Goal: Information Seeking & Learning: Learn about a topic

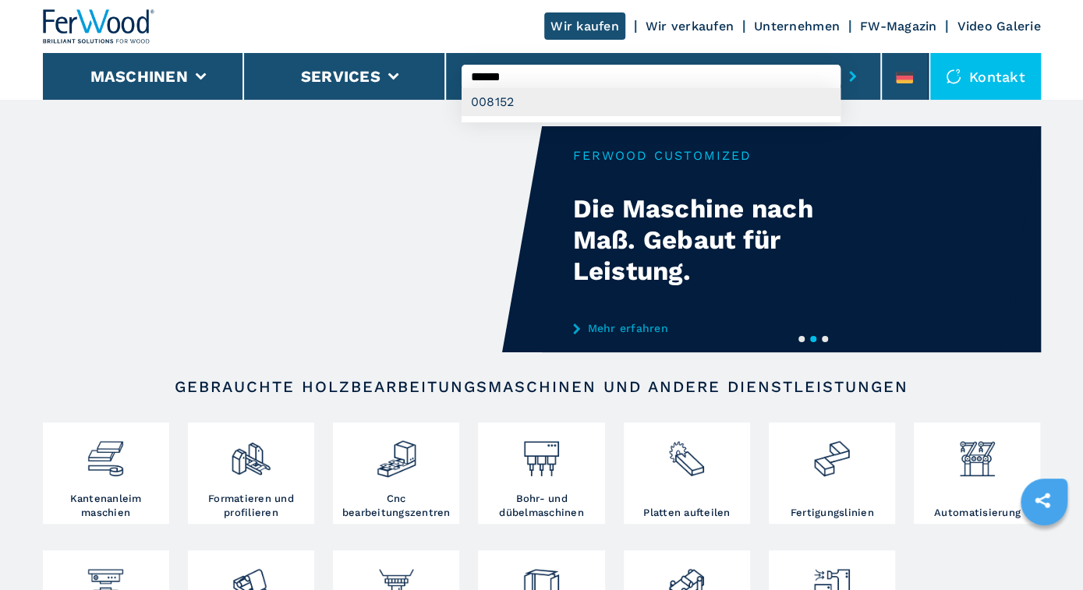
type input "******"
click at [498, 102] on div "008152" at bounding box center [650, 102] width 379 height 28
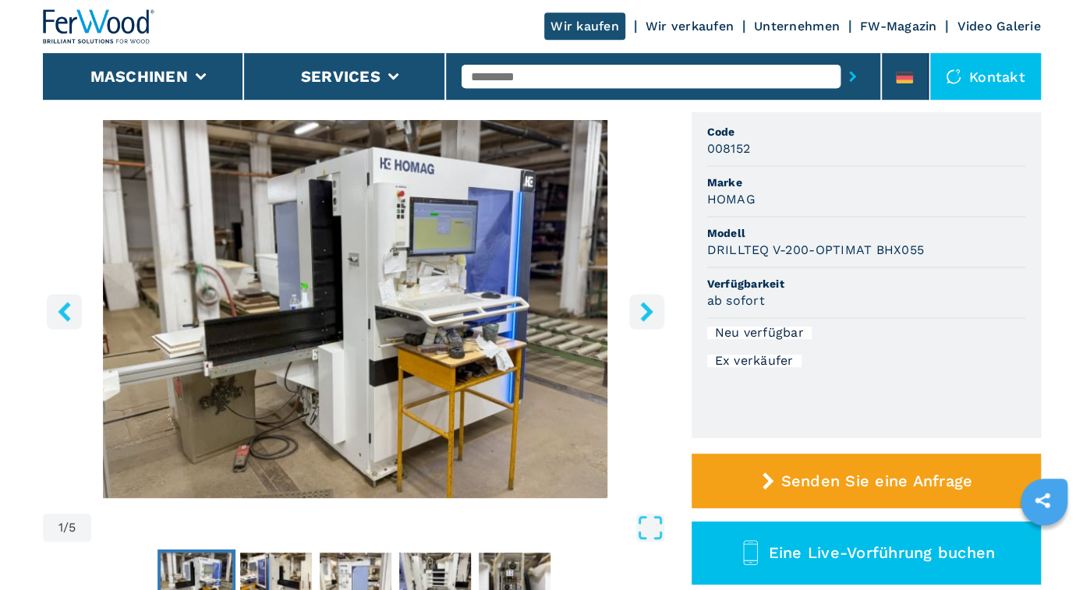
scroll to position [81, 0]
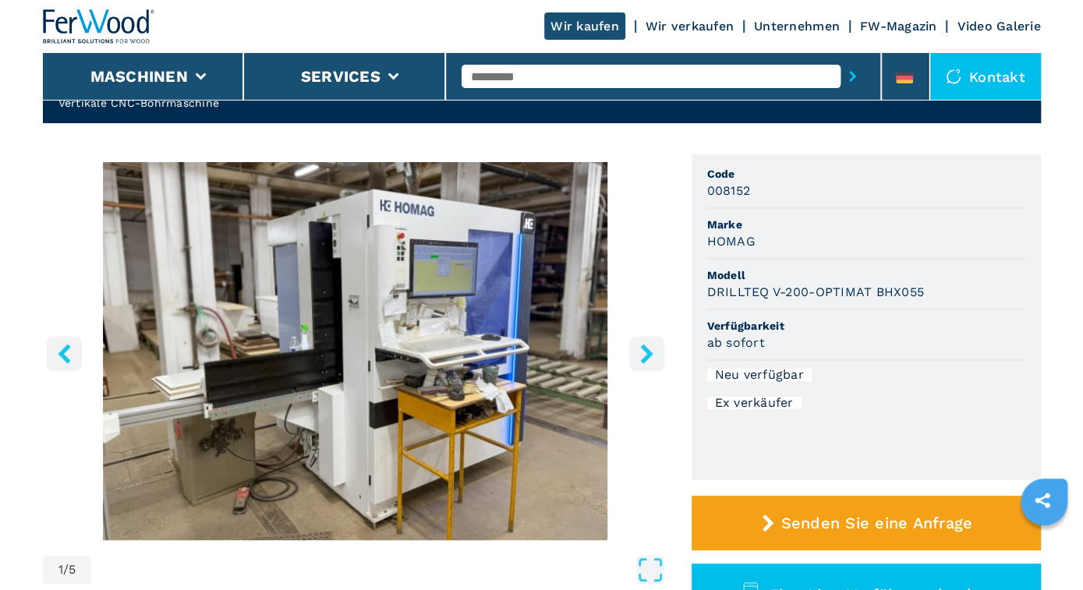
click at [650, 350] on icon "right-button" at bounding box center [646, 353] width 19 height 19
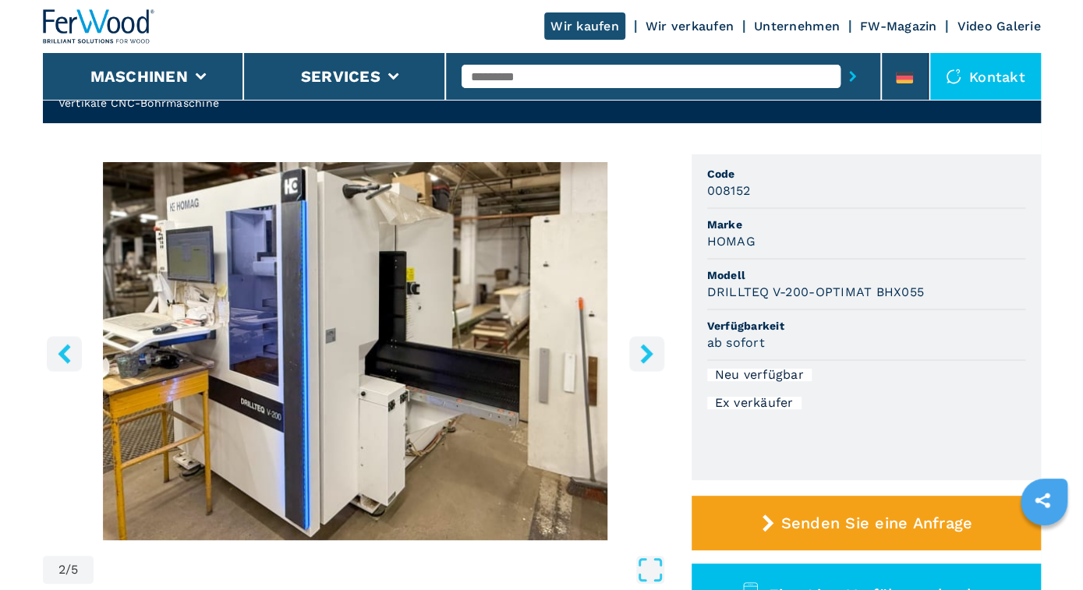
click at [649, 350] on icon "right-button" at bounding box center [646, 353] width 19 height 19
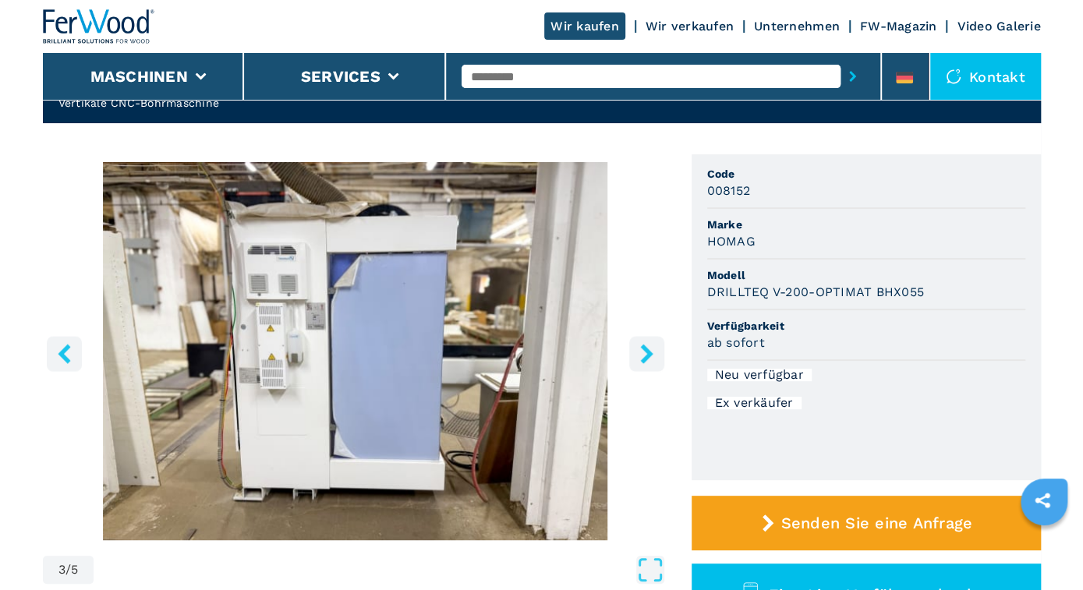
click at [649, 350] on icon "right-button" at bounding box center [646, 353] width 19 height 19
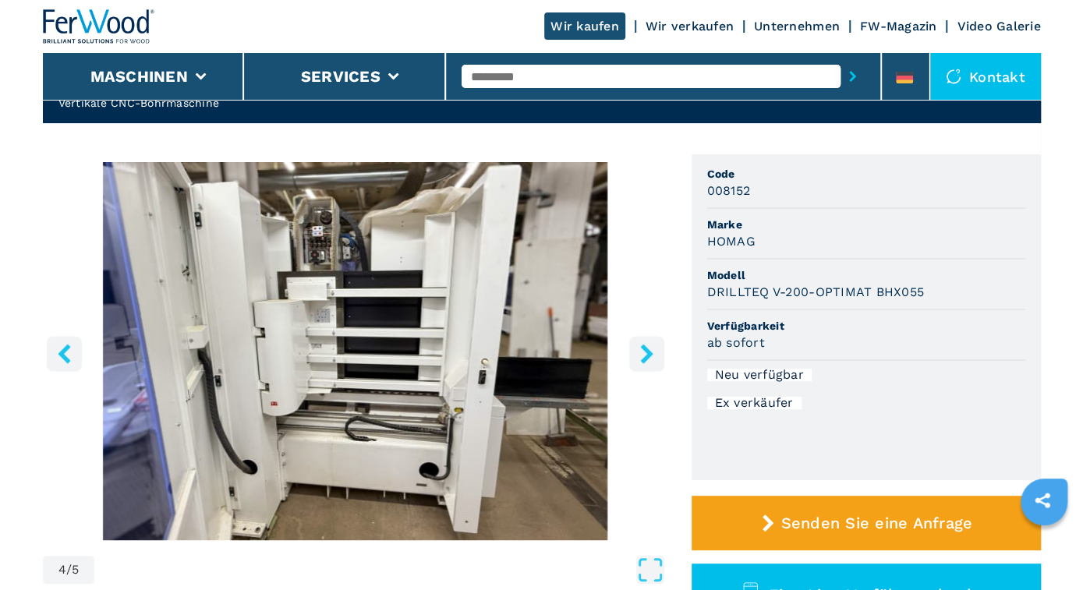
click at [649, 350] on icon "right-button" at bounding box center [646, 353] width 19 height 19
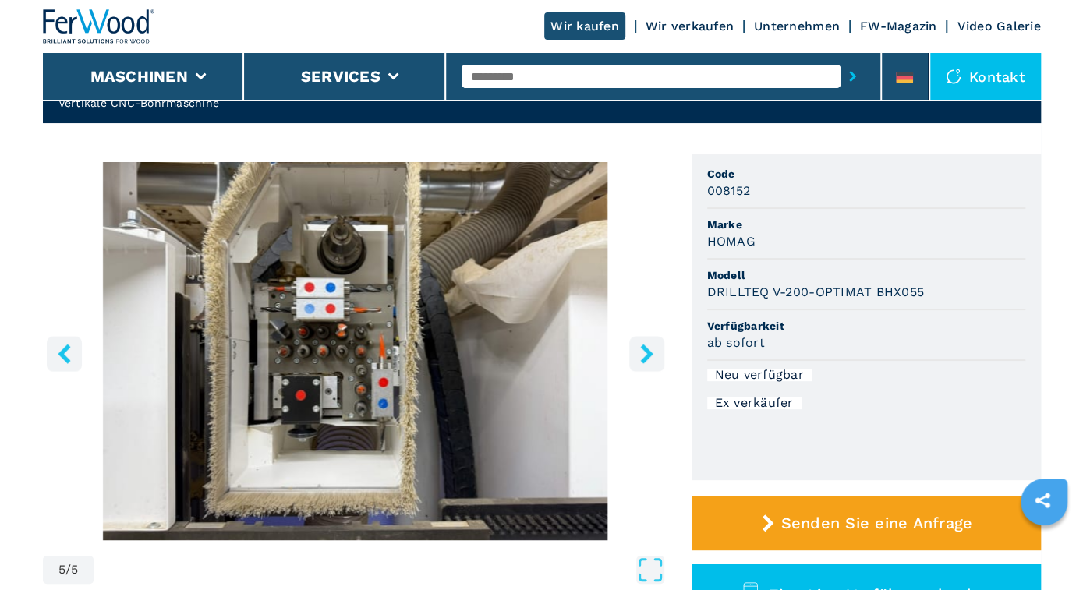
click at [649, 350] on icon "right-button" at bounding box center [646, 353] width 19 height 19
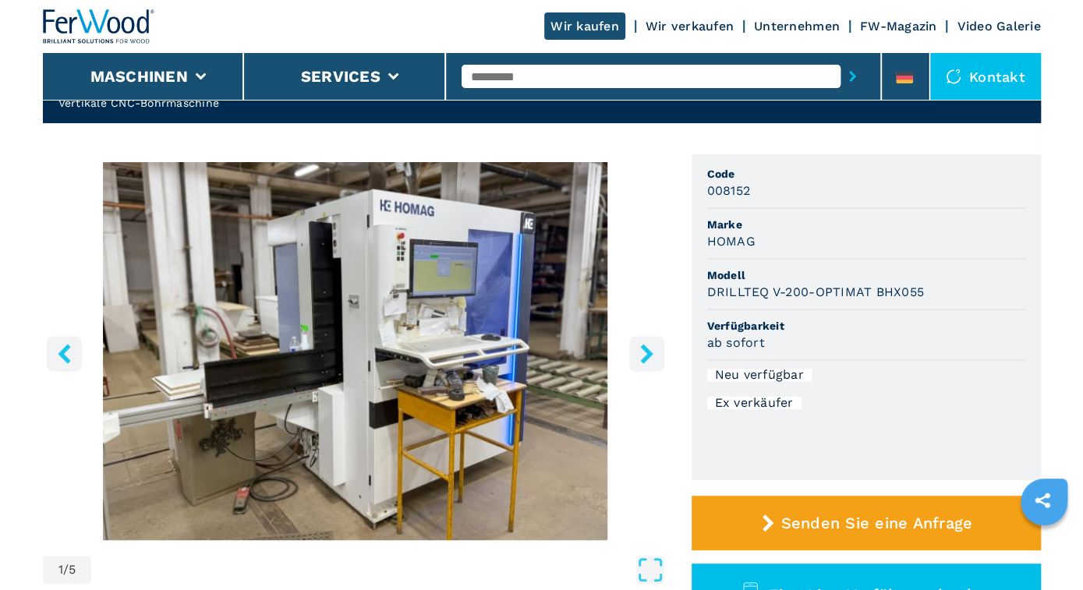
click at [649, 350] on icon "right-button" at bounding box center [646, 353] width 19 height 19
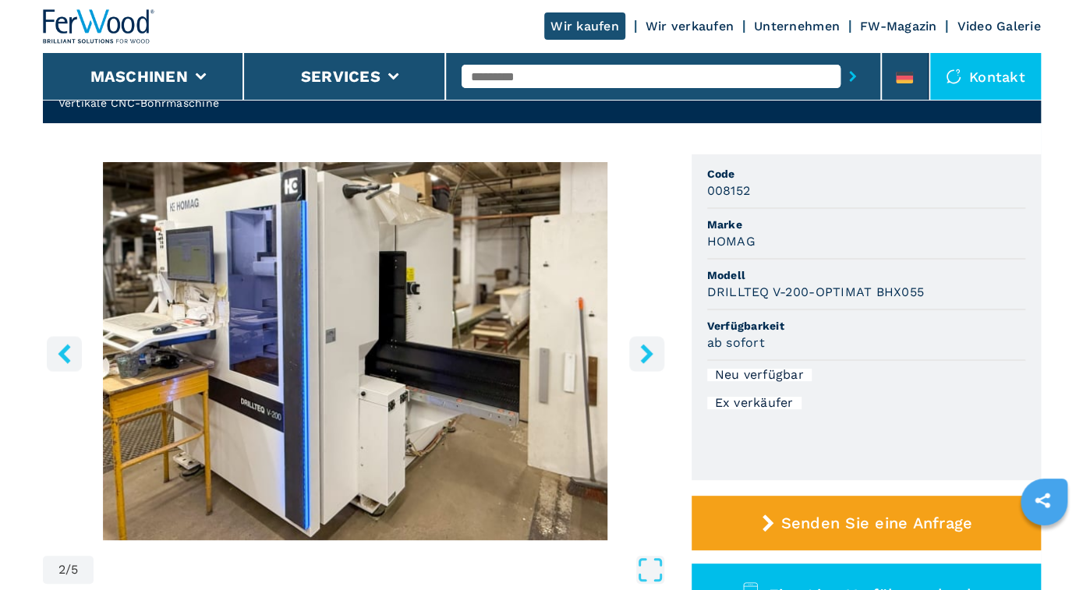
click at [490, 76] on input "text" at bounding box center [650, 76] width 379 height 23
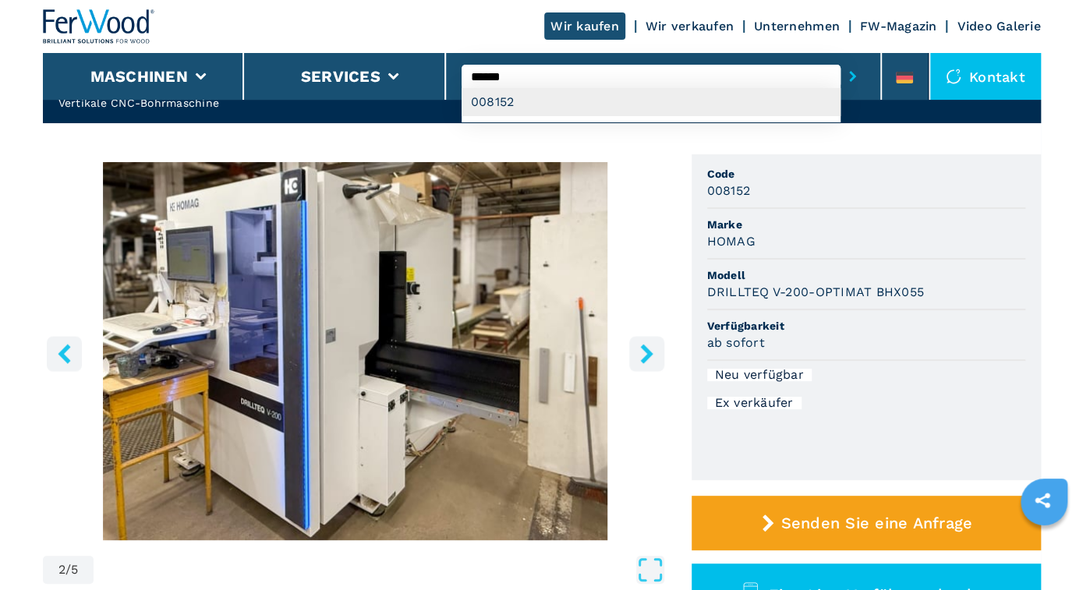
type input "******"
click at [503, 104] on div "008152" at bounding box center [650, 102] width 379 height 28
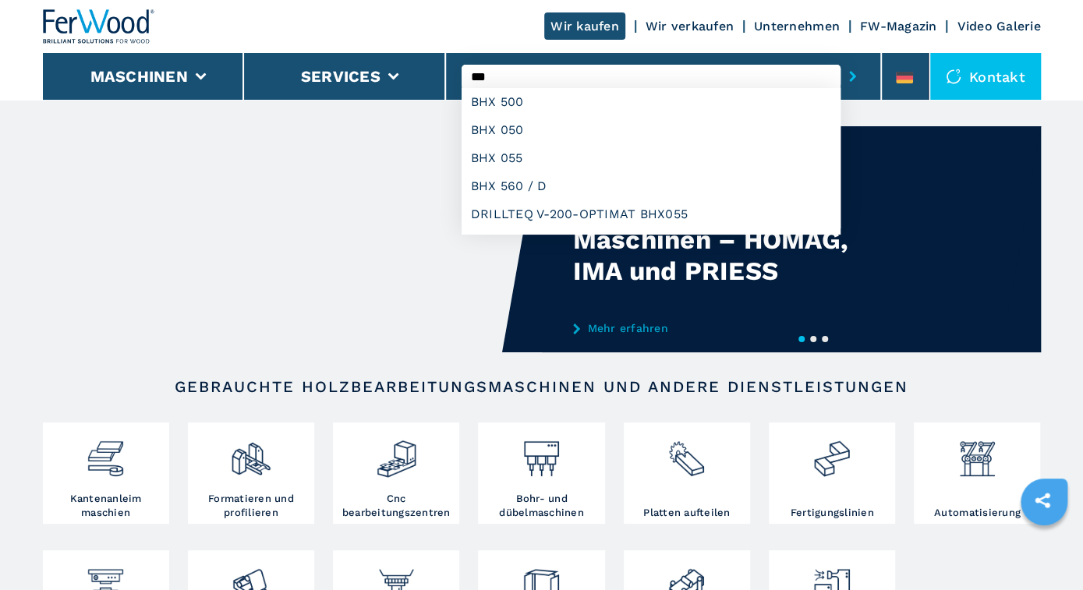
type input "***"
click at [840, 58] on button "submit-button" at bounding box center [852, 76] width 24 height 36
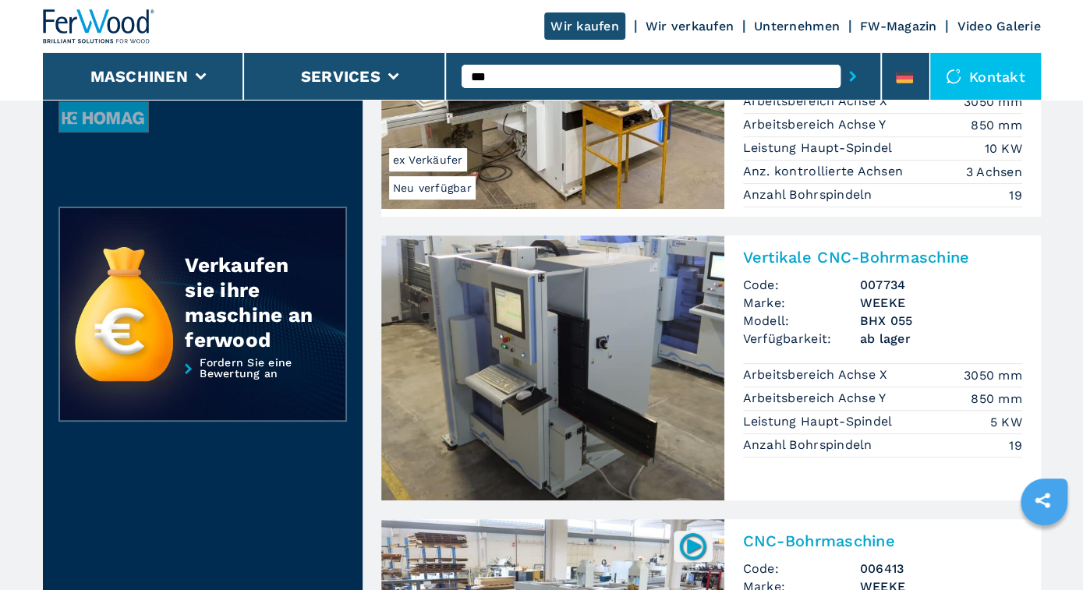
scroll to position [243, 0]
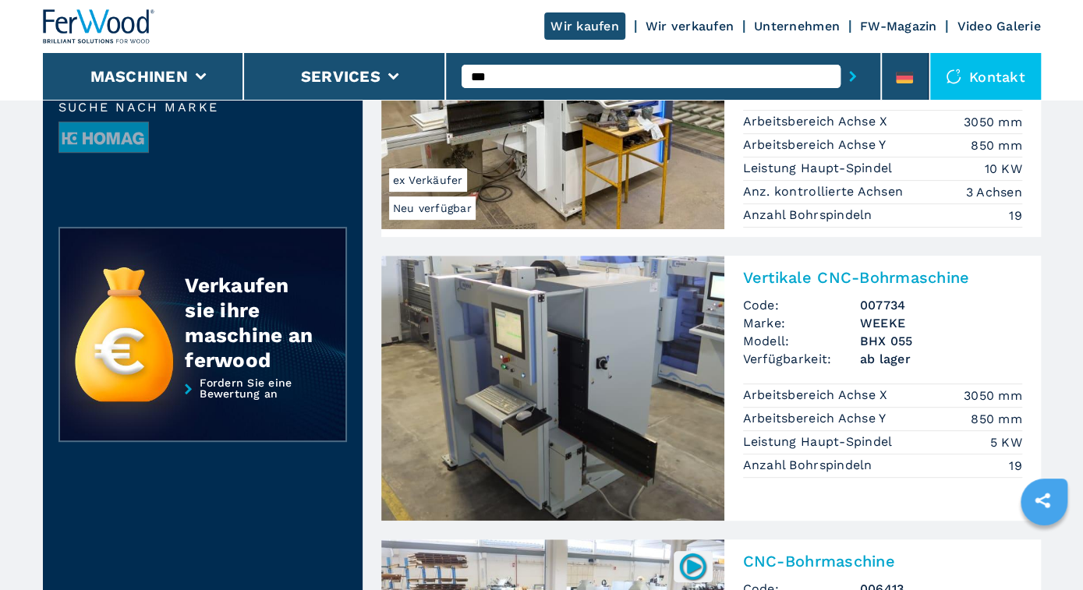
click at [655, 380] on img at bounding box center [552, 388] width 343 height 265
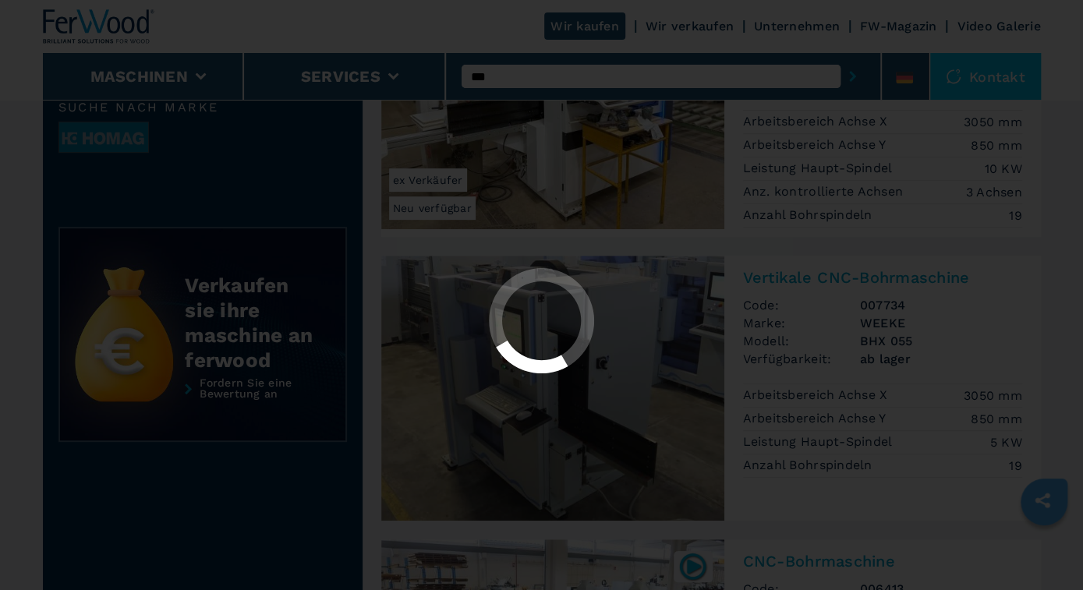
scroll to position [0, 0]
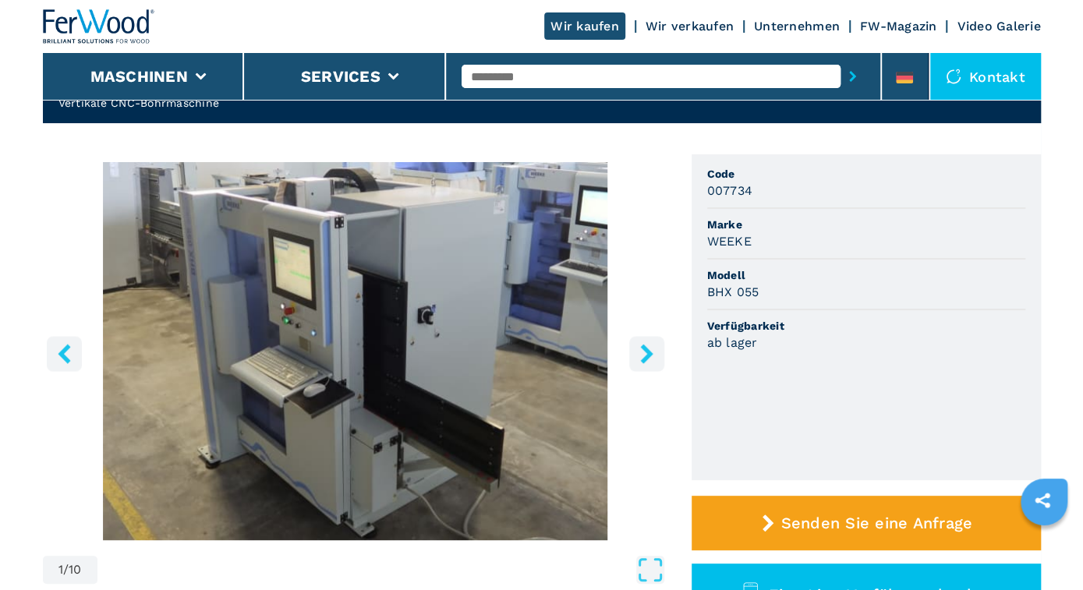
scroll to position [162, 0]
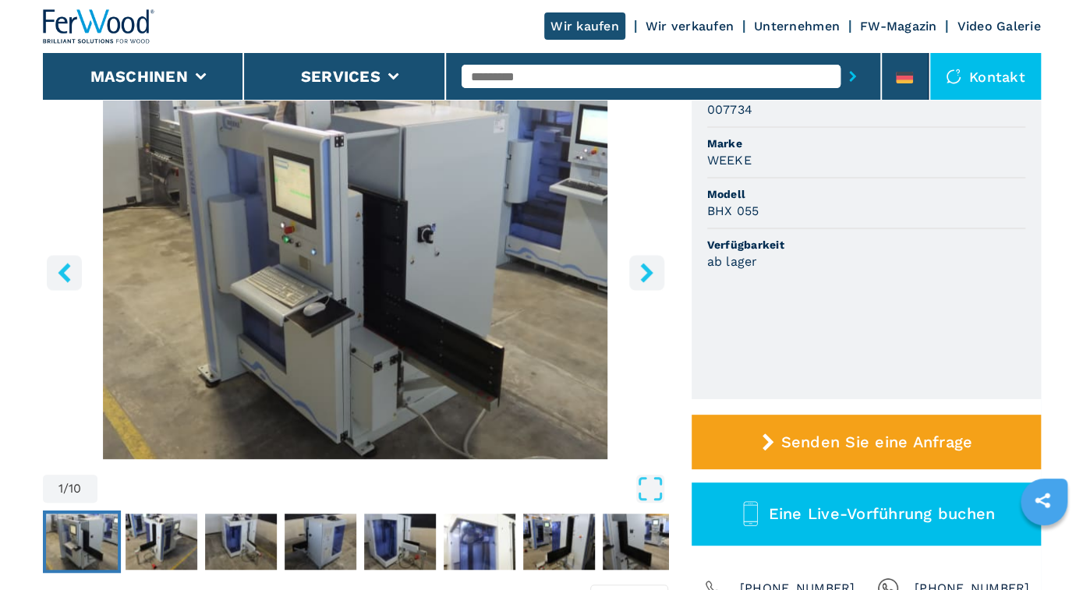
click at [649, 272] on icon "right-button" at bounding box center [646, 272] width 12 height 19
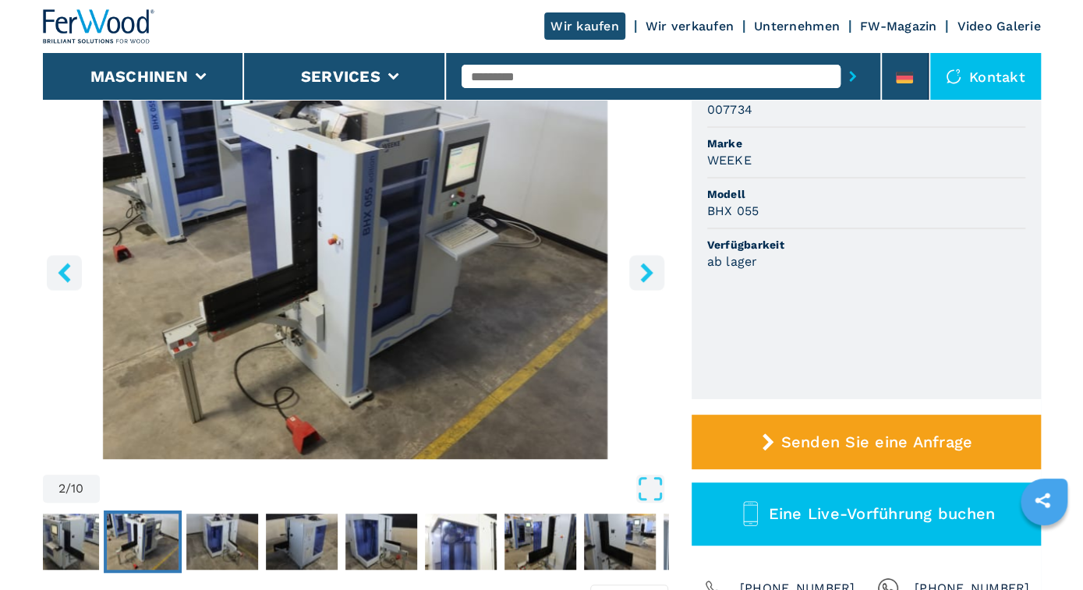
click at [649, 272] on icon "right-button" at bounding box center [646, 272] width 12 height 19
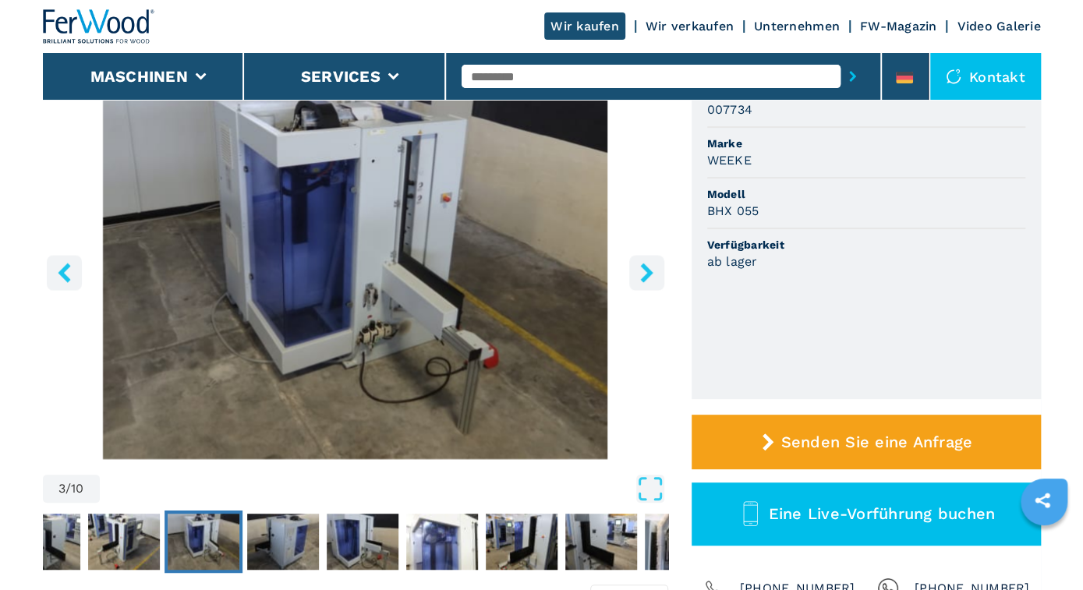
click at [649, 272] on icon "right-button" at bounding box center [646, 272] width 12 height 19
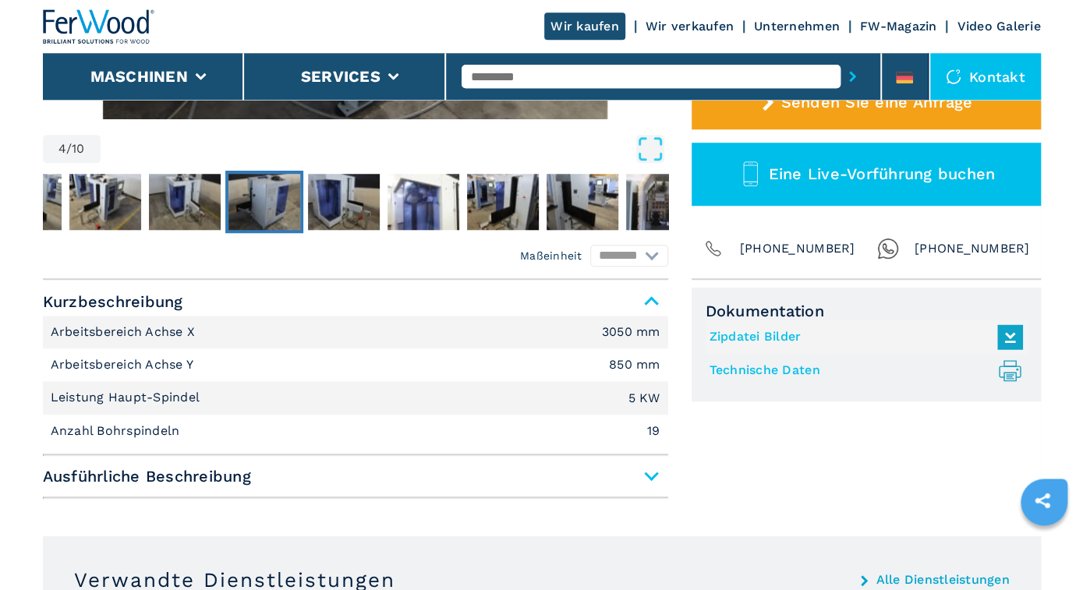
scroll to position [568, 0]
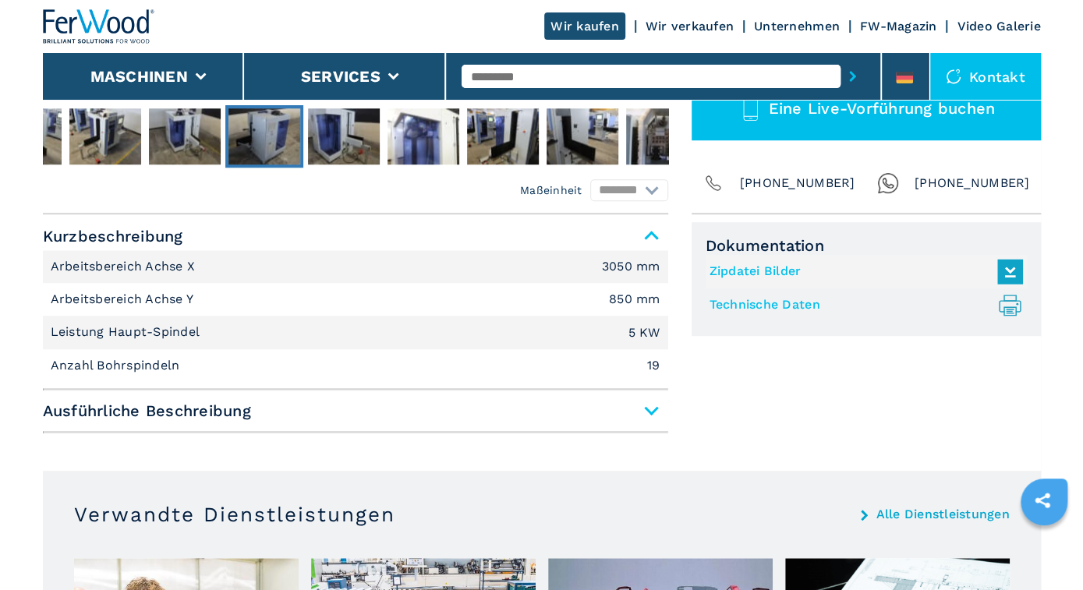
click at [649, 408] on span "Ausführliche Beschreibung" at bounding box center [355, 411] width 625 height 28
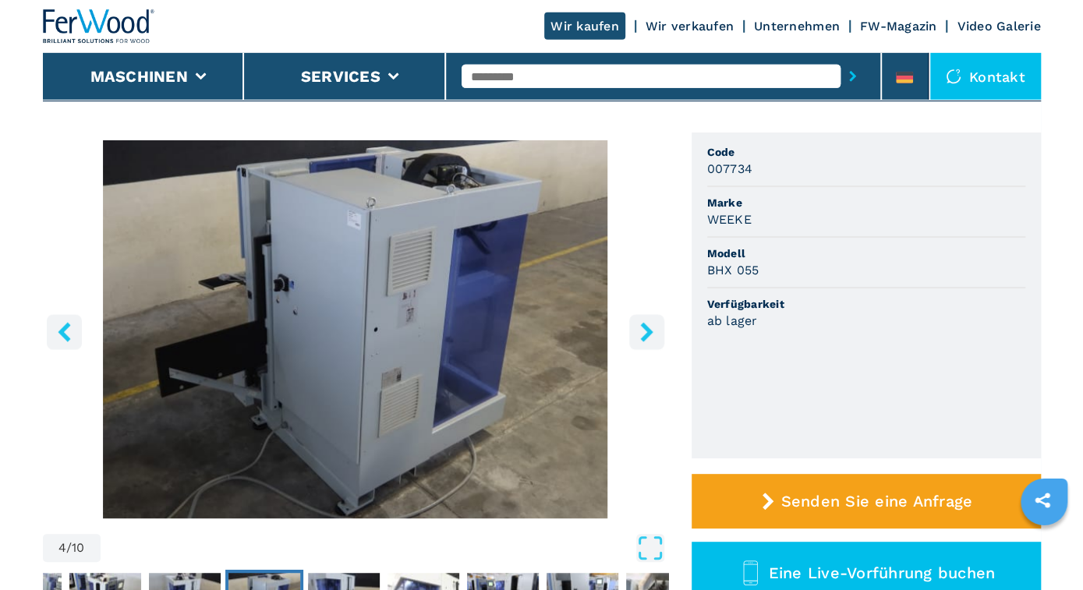
scroll to position [81, 0]
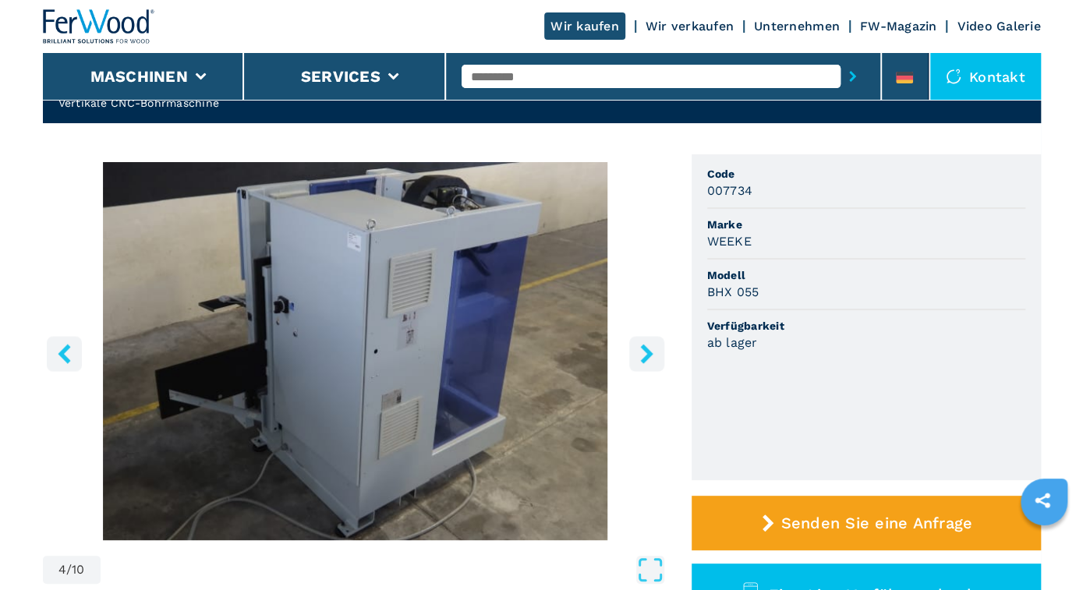
click at [649, 344] on button "right-button" at bounding box center [646, 353] width 35 height 35
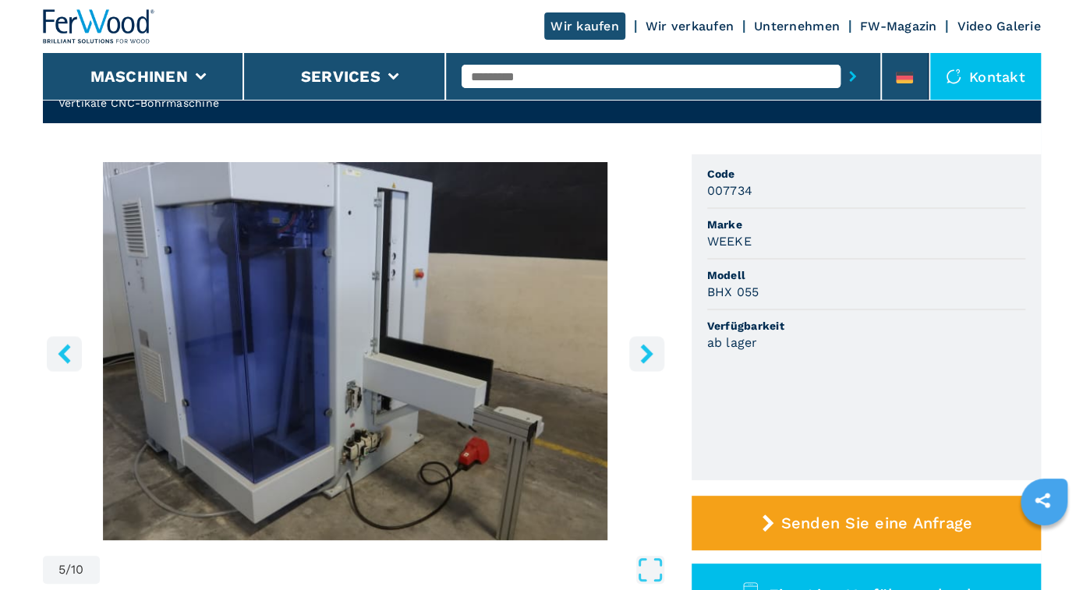
click at [649, 344] on button "right-button" at bounding box center [646, 353] width 35 height 35
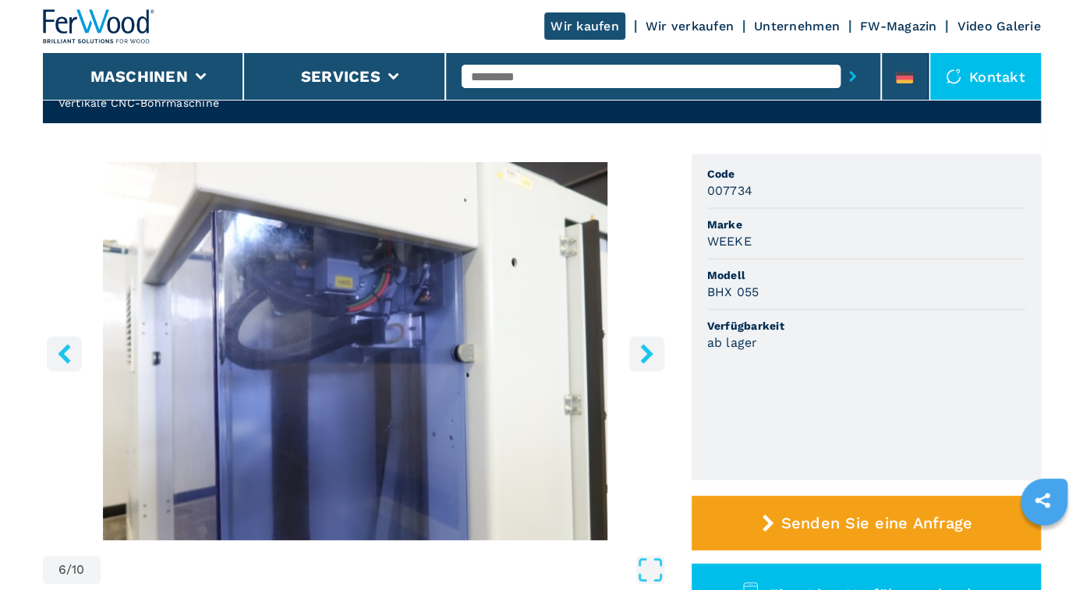
click at [649, 344] on button "right-button" at bounding box center [646, 353] width 35 height 35
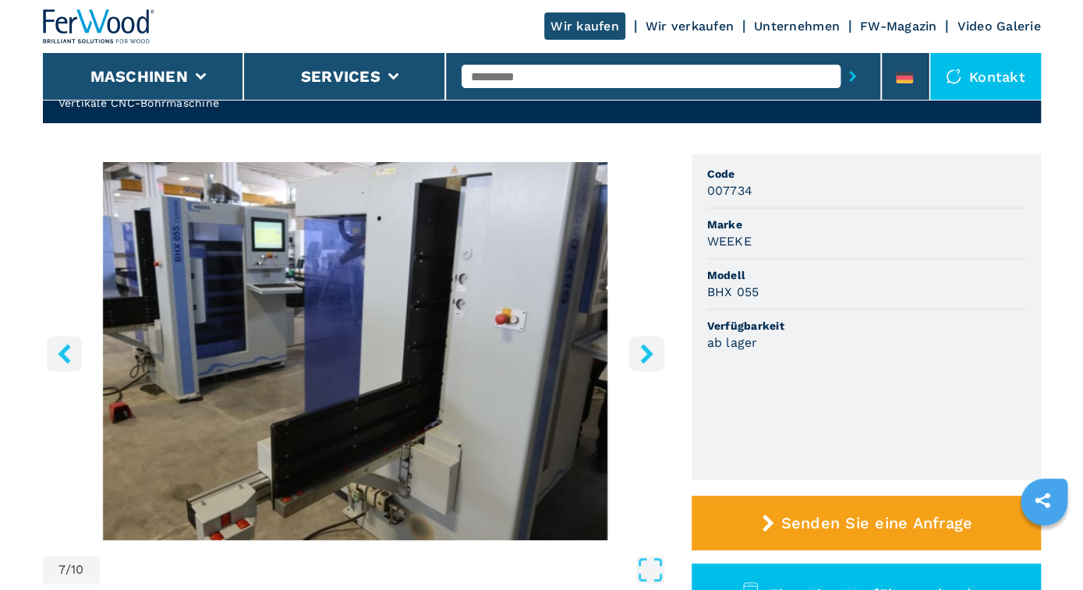
click at [649, 344] on button "right-button" at bounding box center [646, 353] width 35 height 35
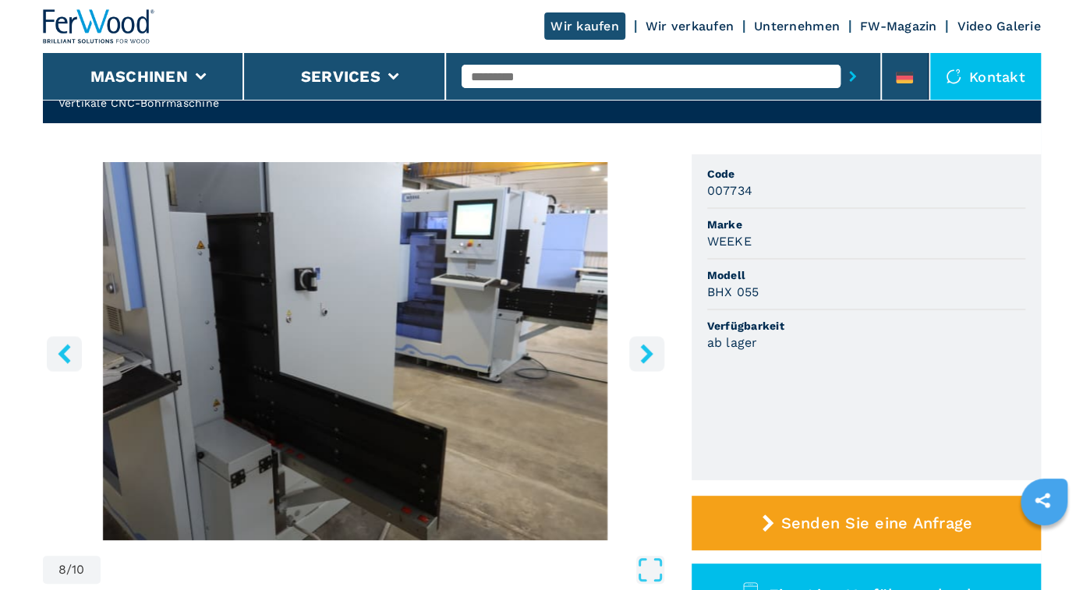
click at [649, 344] on button "right-button" at bounding box center [646, 353] width 35 height 35
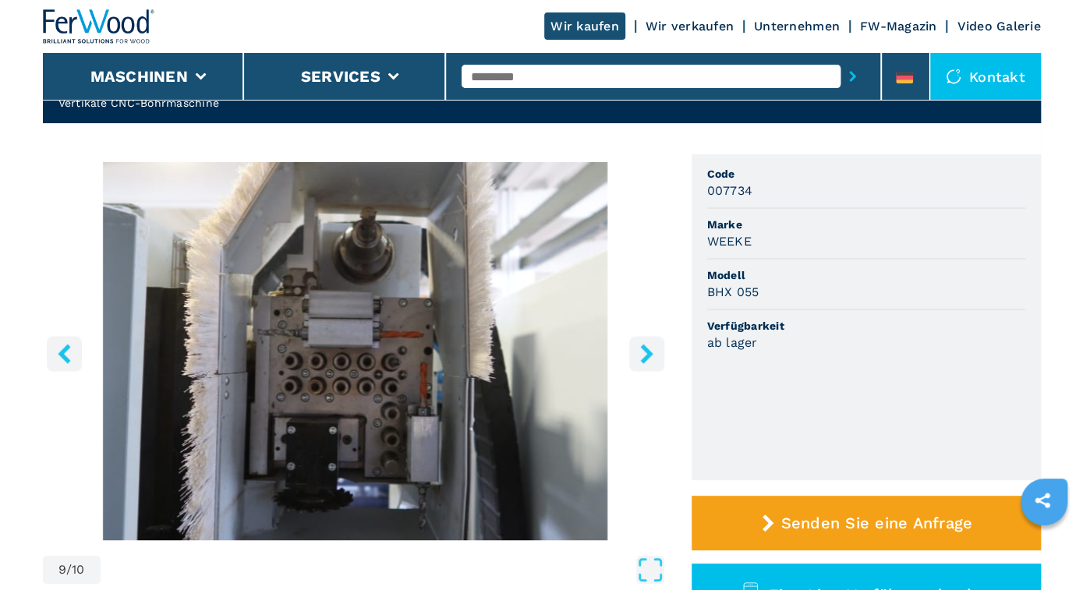
click at [649, 344] on button "right-button" at bounding box center [646, 353] width 35 height 35
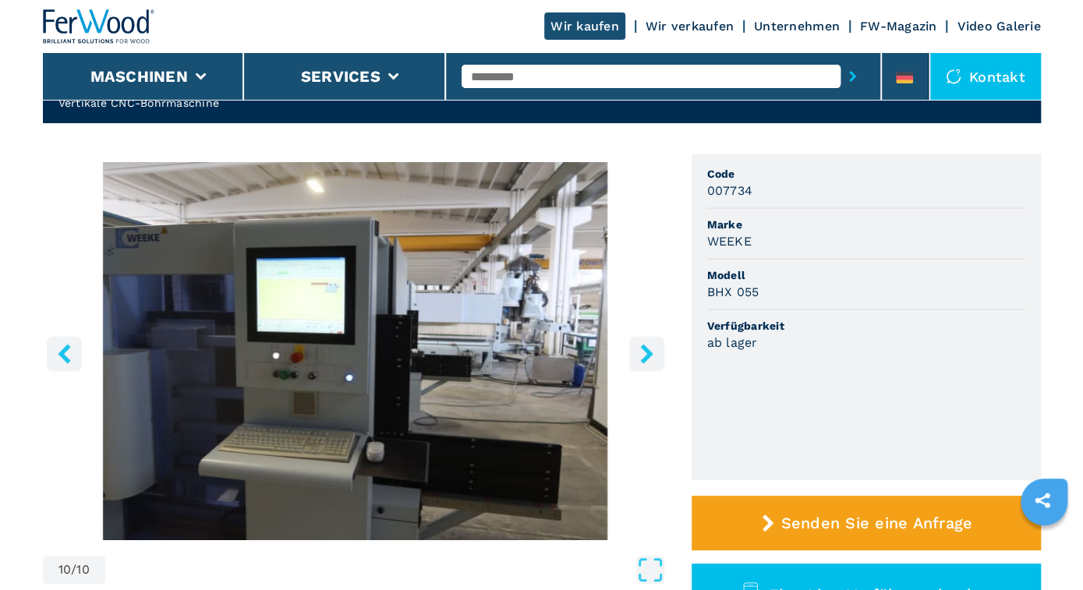
click at [649, 344] on button "right-button" at bounding box center [646, 353] width 35 height 35
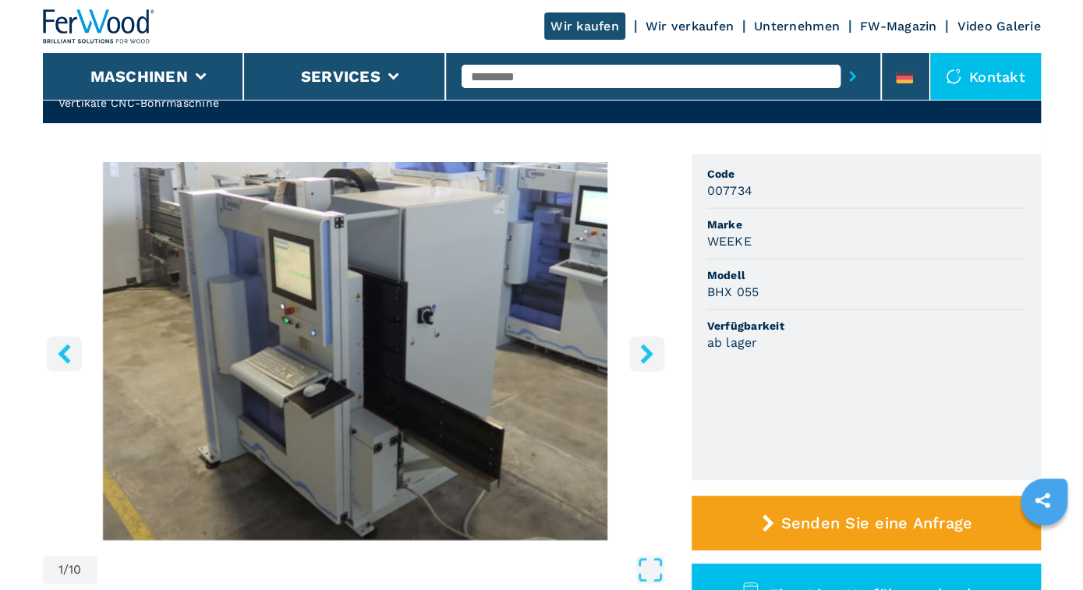
click at [649, 344] on button "right-button" at bounding box center [646, 353] width 35 height 35
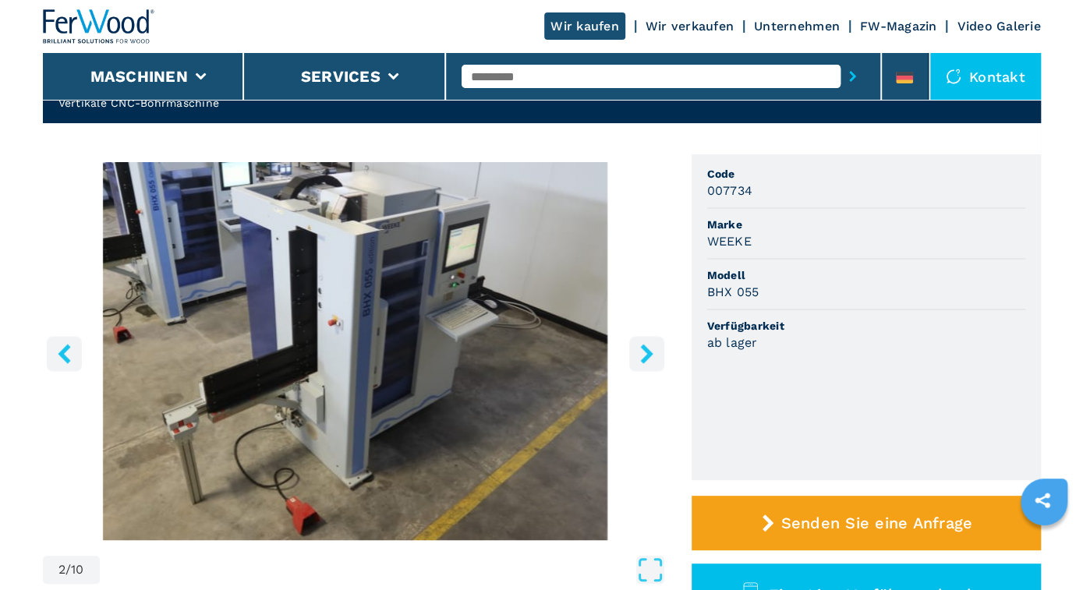
click at [649, 344] on button "right-button" at bounding box center [646, 353] width 35 height 35
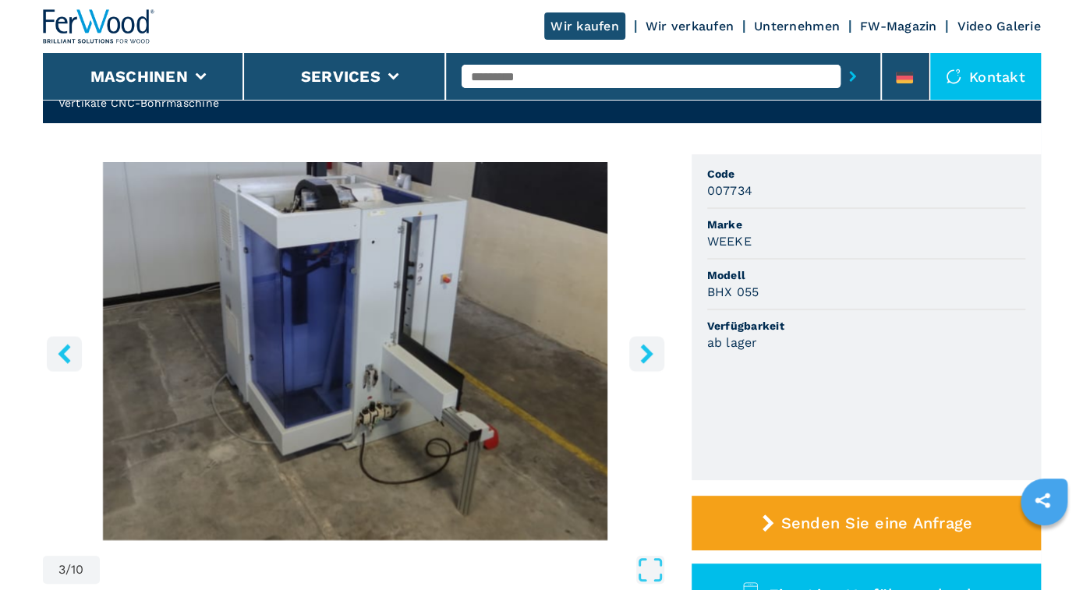
click at [649, 344] on button "right-button" at bounding box center [646, 353] width 35 height 35
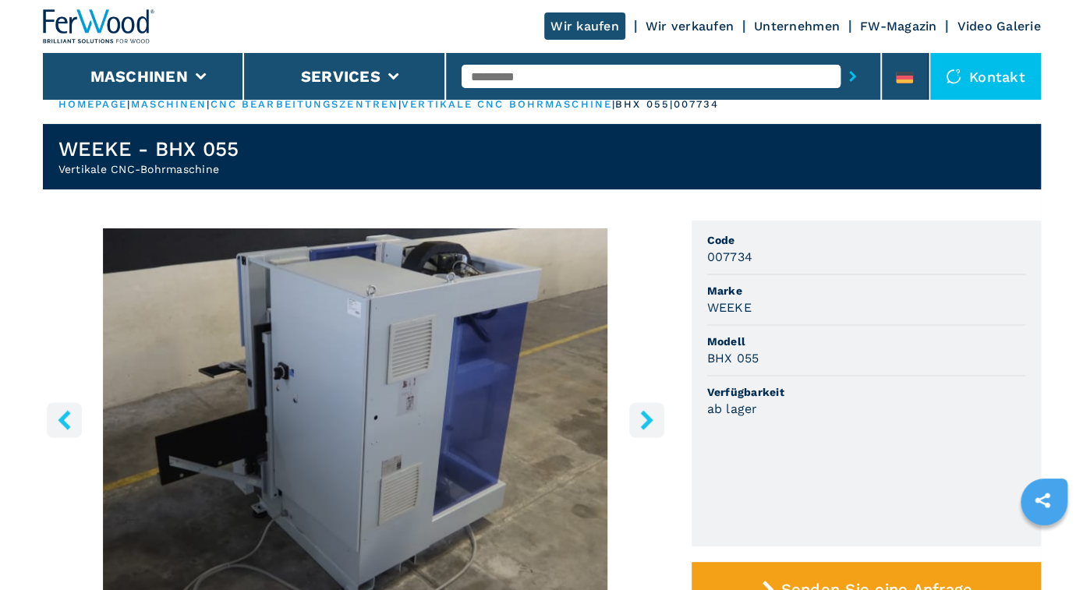
scroll to position [0, 0]
